Goal: Navigation & Orientation: Find specific page/section

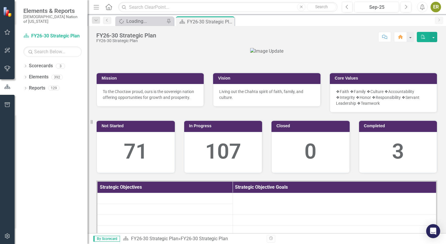
click at [6, 32] on icon "button" at bounding box center [7, 32] width 6 height 5
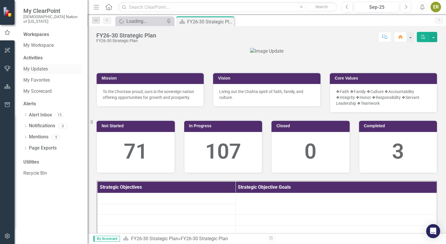
click at [50, 66] on link "My Updates" at bounding box center [52, 69] width 58 height 7
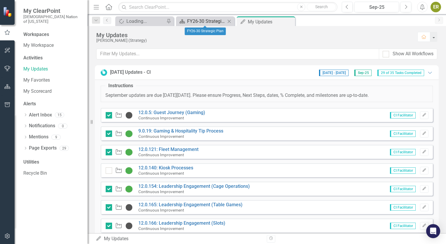
click at [209, 22] on div "FY26-30 Strategic Plan" at bounding box center [206, 21] width 39 height 7
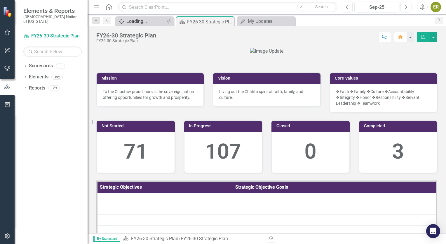
click at [139, 22] on div "Loading..." at bounding box center [145, 21] width 39 height 7
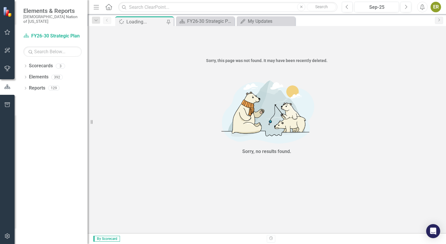
click at [182, 76] on div "Sorry, no results found." at bounding box center [266, 116] width 175 height 95
click at [187, 86] on div "Sorry, no results found." at bounding box center [266, 116] width 175 height 95
